Goal: Task Accomplishment & Management: Manage account settings

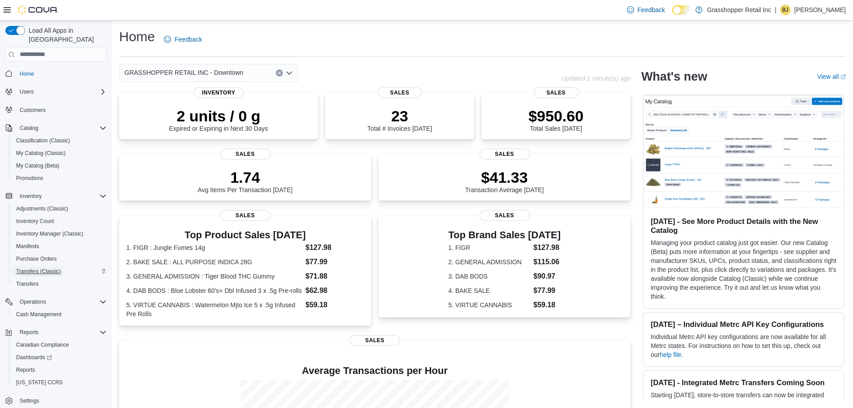
click at [35, 268] on span "Transfers (Classic)" at bounding box center [38, 271] width 45 height 7
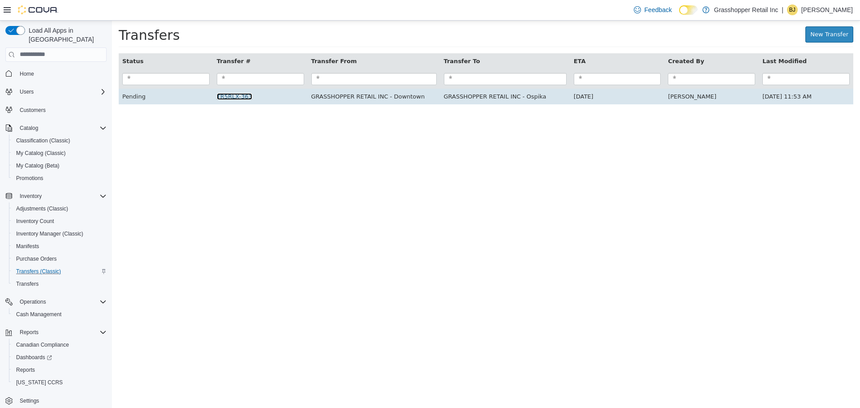
click at [236, 98] on link "TR5RLX-363" at bounding box center [234, 96] width 35 height 7
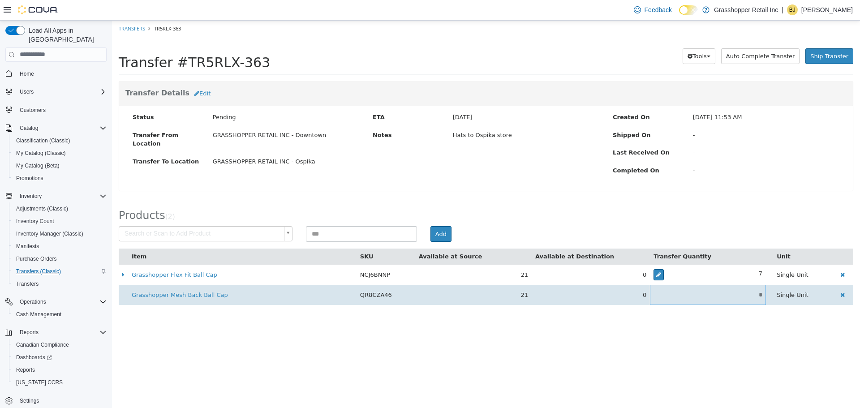
click at [764, 294] on input "*" at bounding box center [708, 294] width 116 height 7
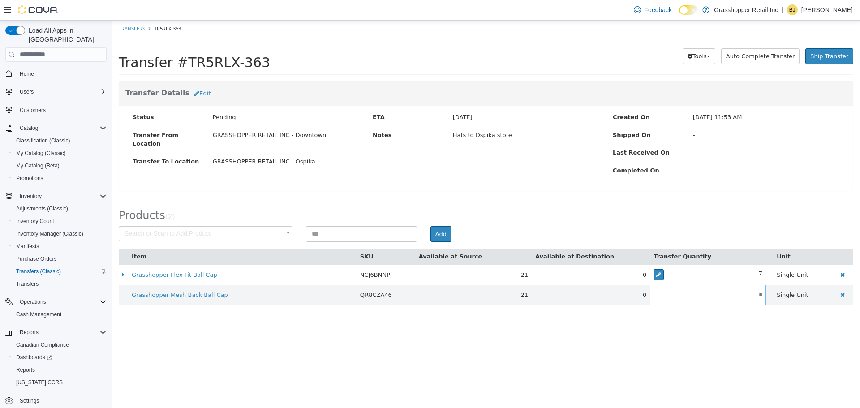
type input "*"
click at [572, 182] on div "Status Pending Transfer From Location GRASSHOPPER RETAIL INC - Downtown Transfe…" at bounding box center [486, 147] width 734 height 85
click at [194, 96] on button "Edit" at bounding box center [202, 93] width 26 height 16
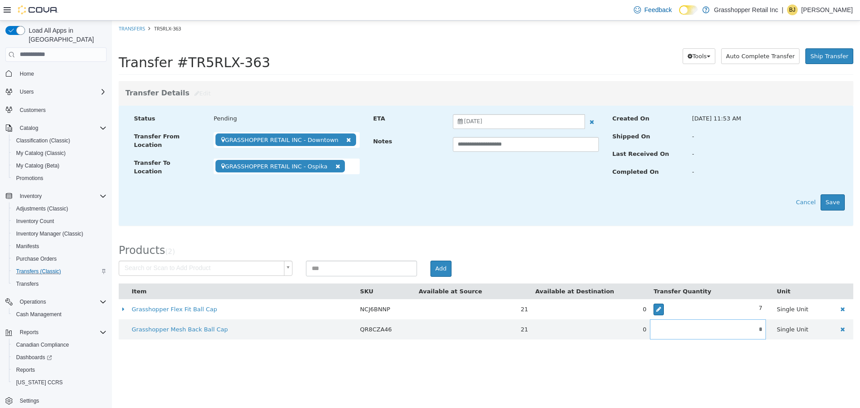
click at [482, 121] on span "[DATE]" at bounding box center [473, 121] width 18 height 6
click at [833, 201] on button "Save" at bounding box center [832, 202] width 24 height 16
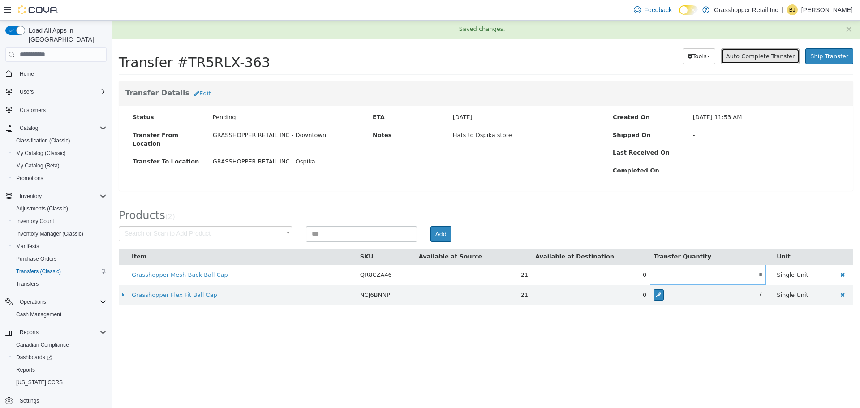
click at [749, 56] on span "Auto Complete Transfer" at bounding box center [760, 55] width 69 height 7
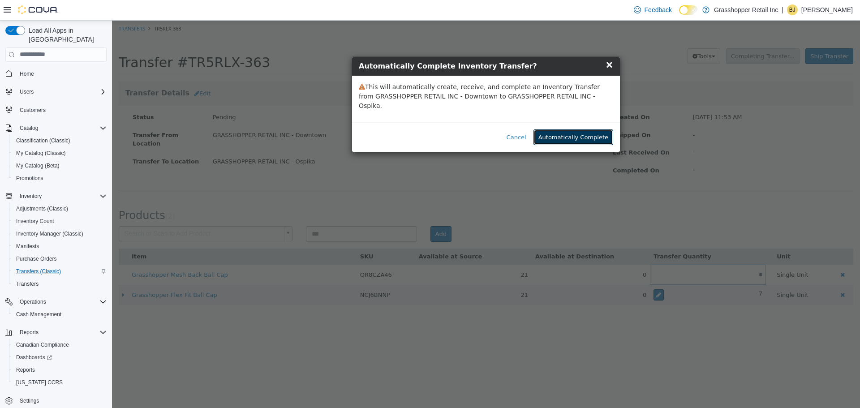
click at [575, 129] on button "Automatically Complete" at bounding box center [573, 137] width 80 height 16
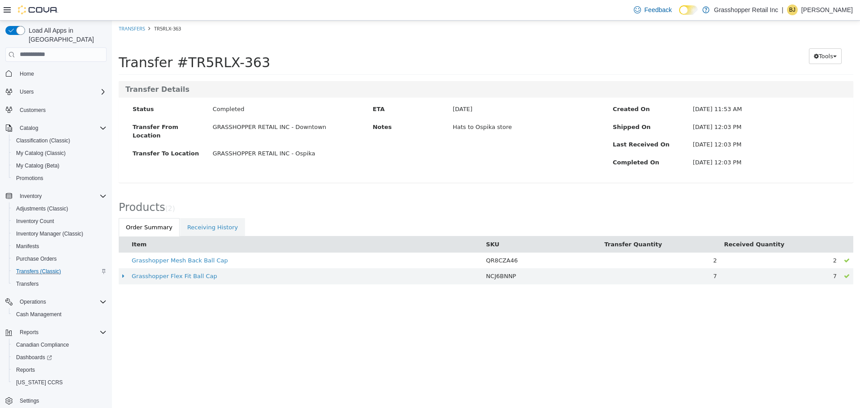
click at [819, 8] on p "[PERSON_NAME]" at bounding box center [826, 9] width 51 height 11
click at [793, 88] on span "Sign Out" at bounding box center [795, 87] width 24 height 9
